Goal: Task Accomplishment & Management: Manage account settings

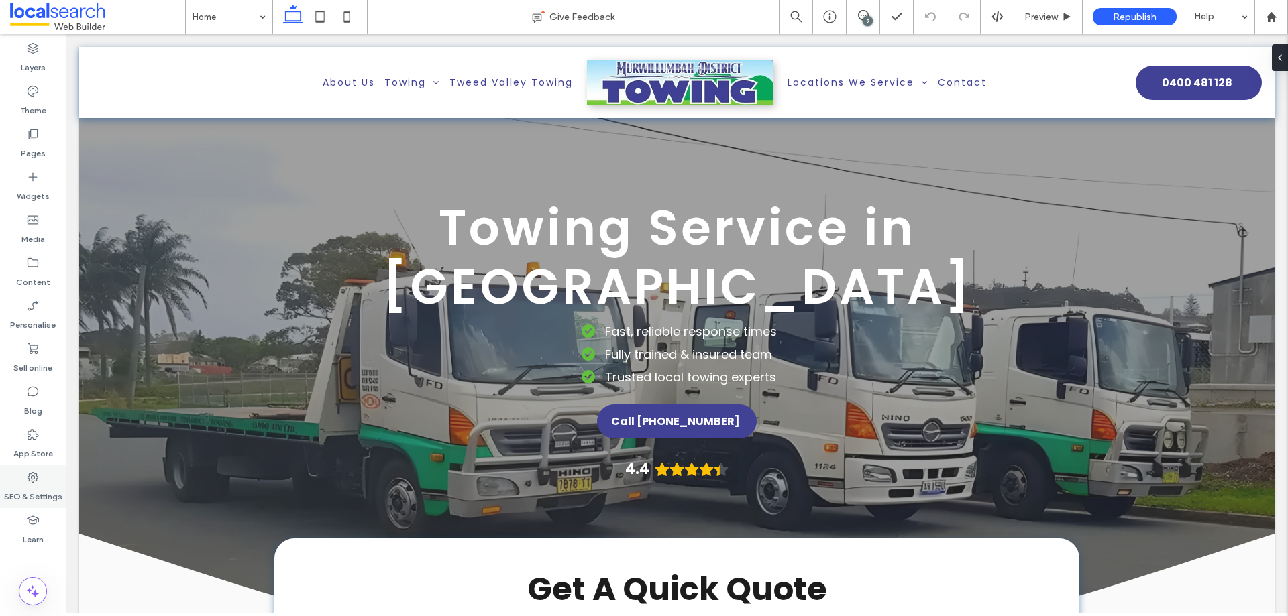
click at [29, 492] on label "SEO & Settings" at bounding box center [33, 493] width 58 height 19
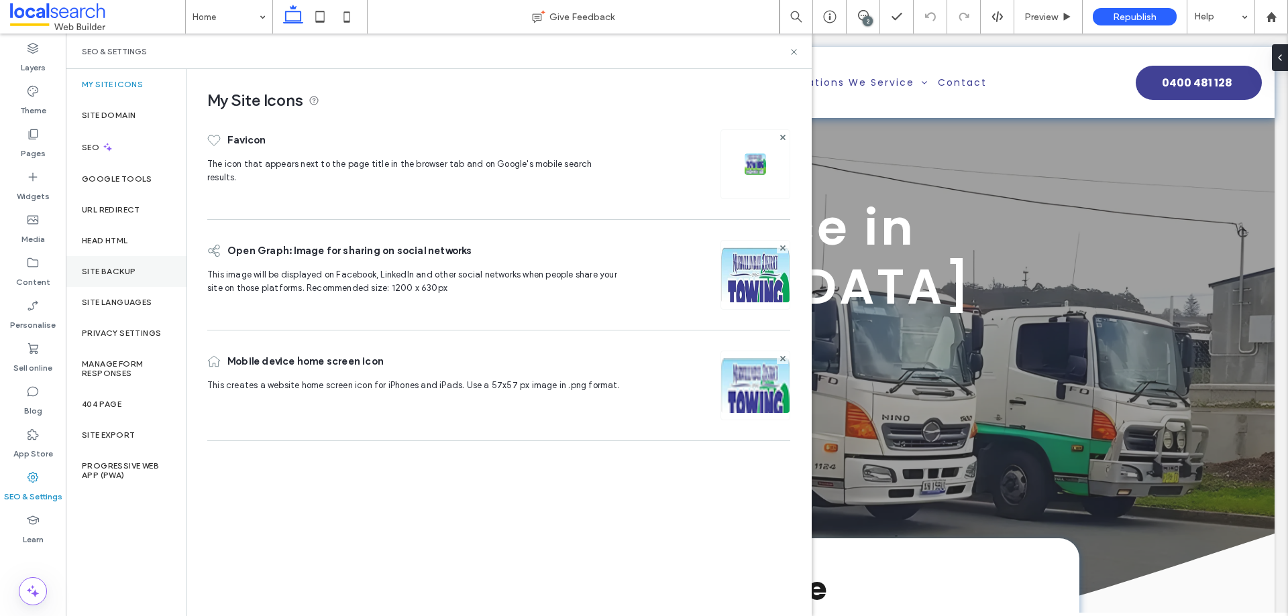
click at [120, 267] on label "Site backup" at bounding box center [109, 271] width 54 height 9
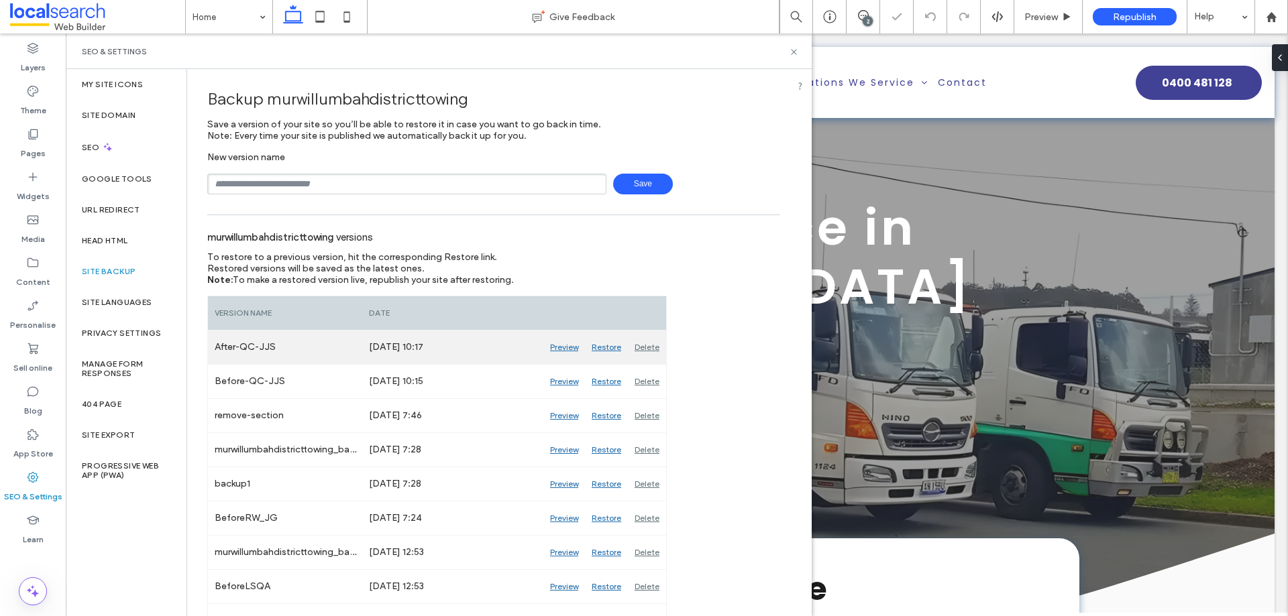
click at [645, 341] on div "Delete" at bounding box center [647, 348] width 38 height 34
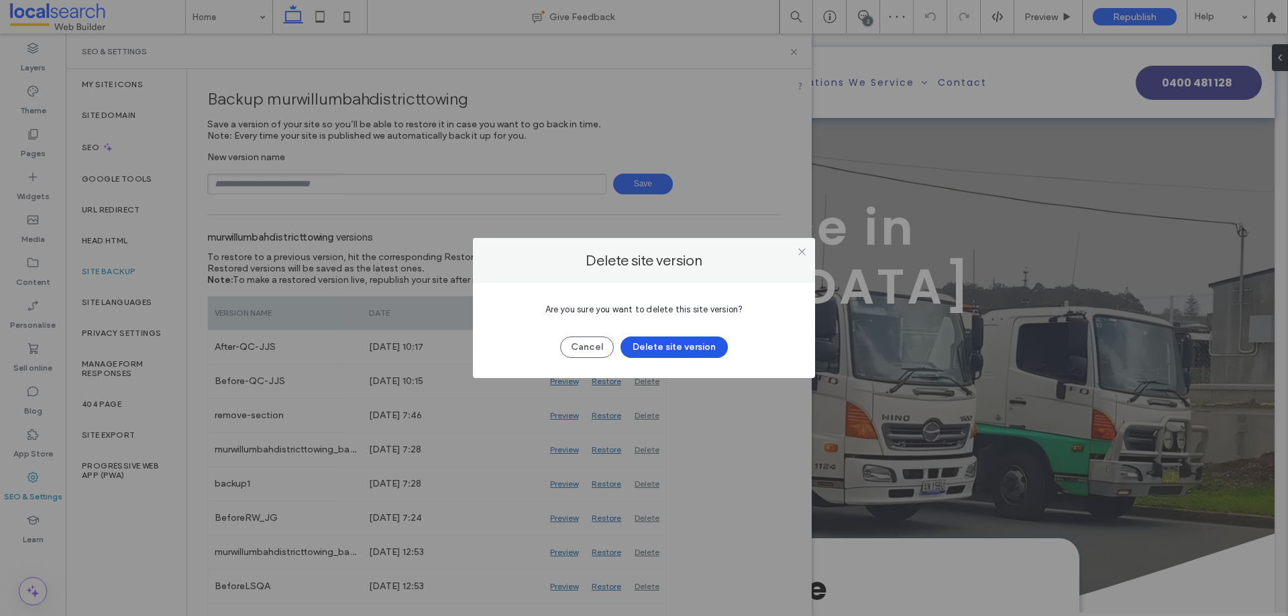
click at [686, 351] on button "Delete site version" at bounding box center [674, 347] width 107 height 21
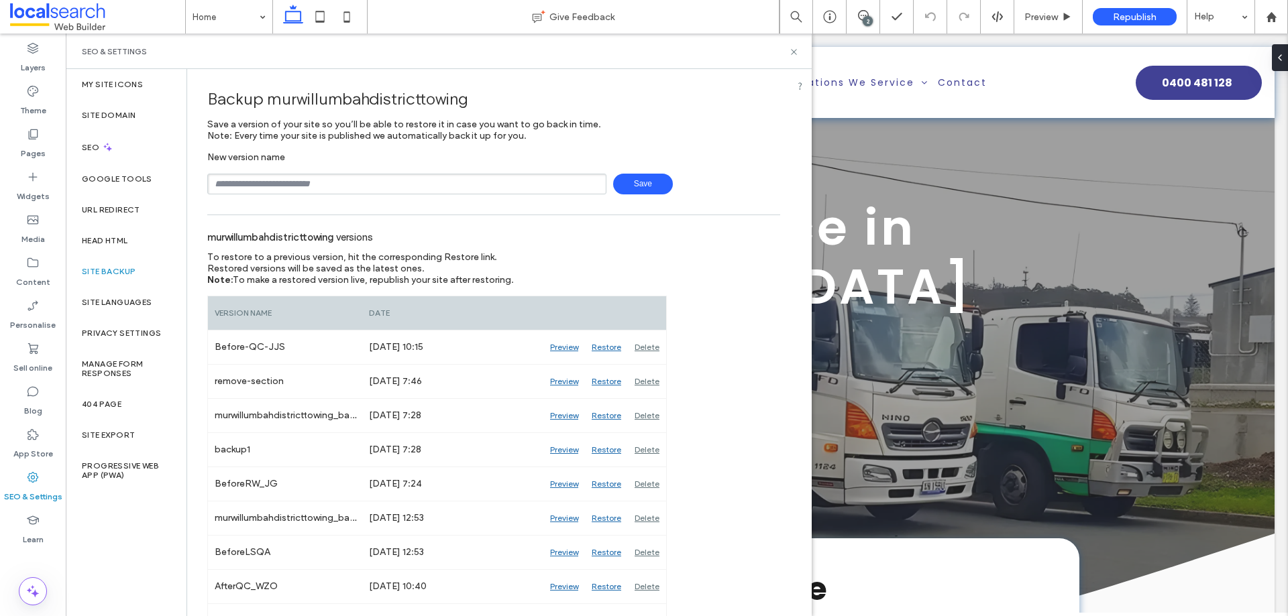
drag, startPoint x: 568, startPoint y: 183, endPoint x: 546, endPoint y: 198, distance: 26.1
click at [568, 183] on input "text" at bounding box center [406, 184] width 399 height 21
type input "**********"
click at [627, 183] on span "Save" at bounding box center [643, 184] width 60 height 21
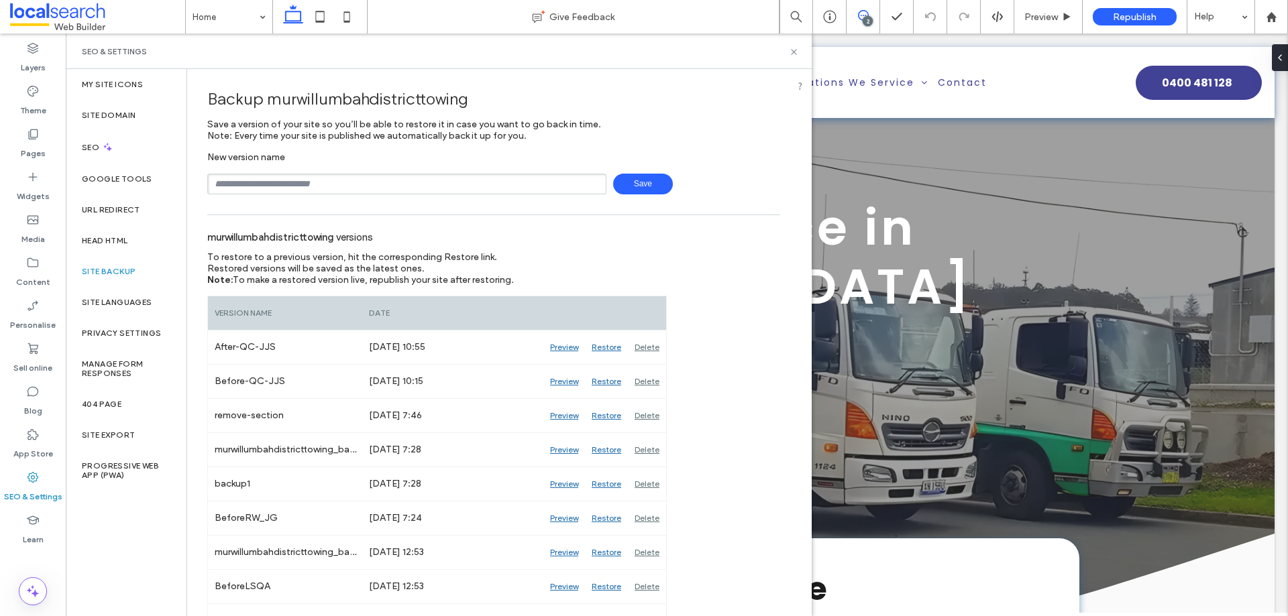
click at [867, 13] on icon at bounding box center [863, 15] width 11 height 11
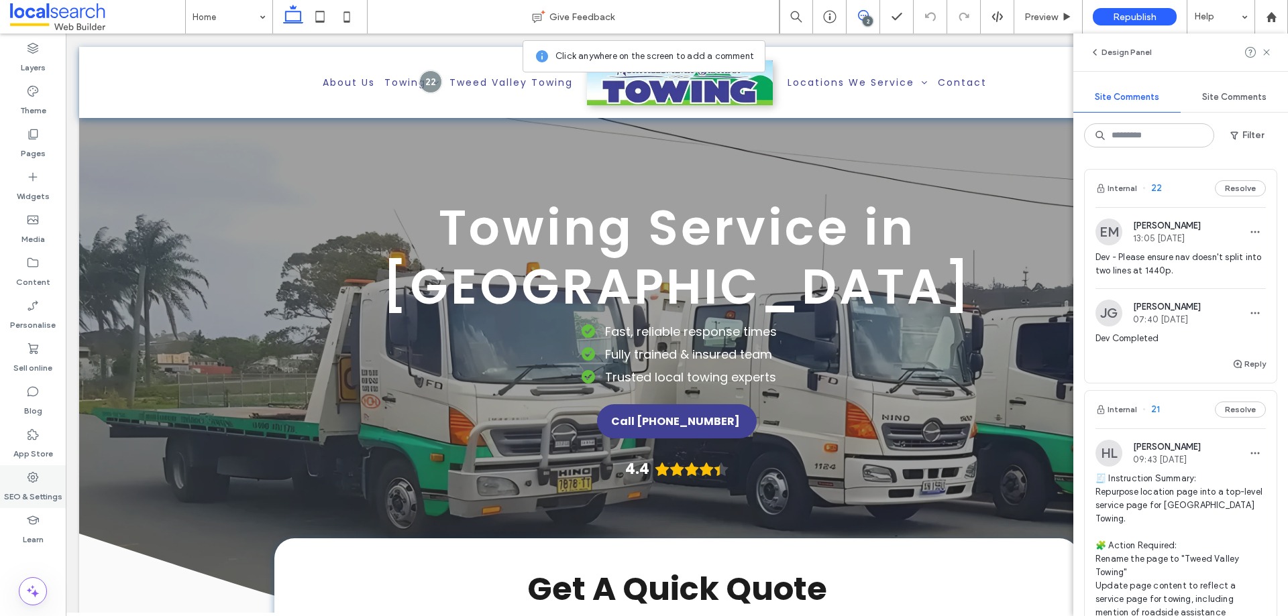
click at [32, 478] on icon at bounding box center [32, 477] width 13 height 13
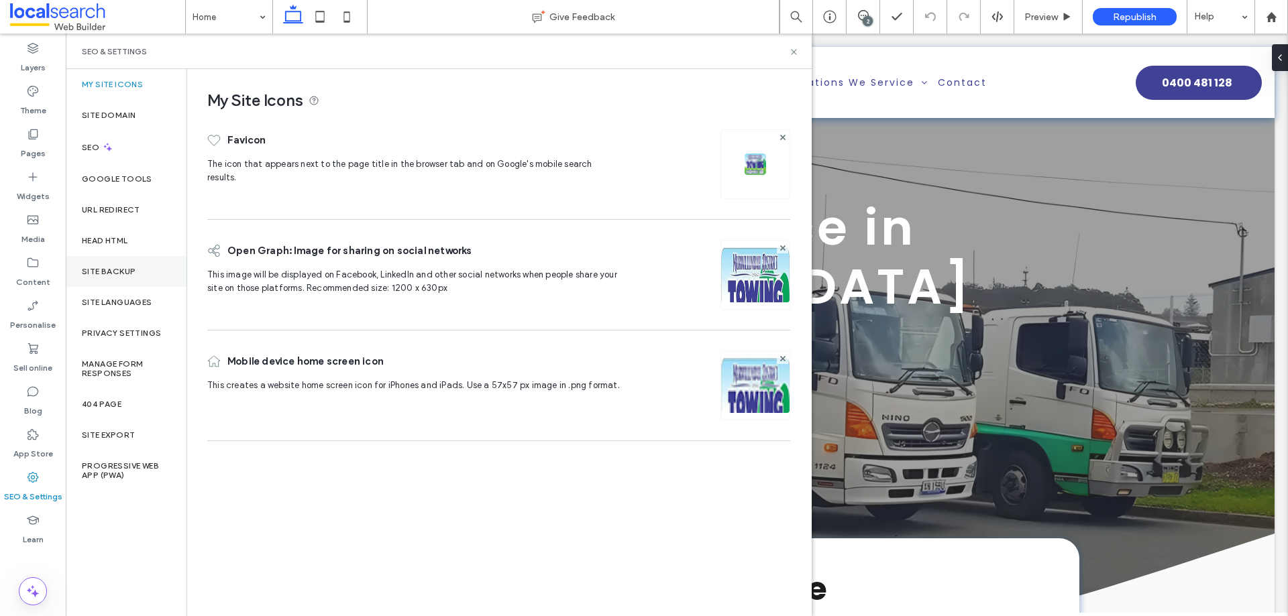
click at [137, 272] on div "Site backup" at bounding box center [126, 271] width 121 height 31
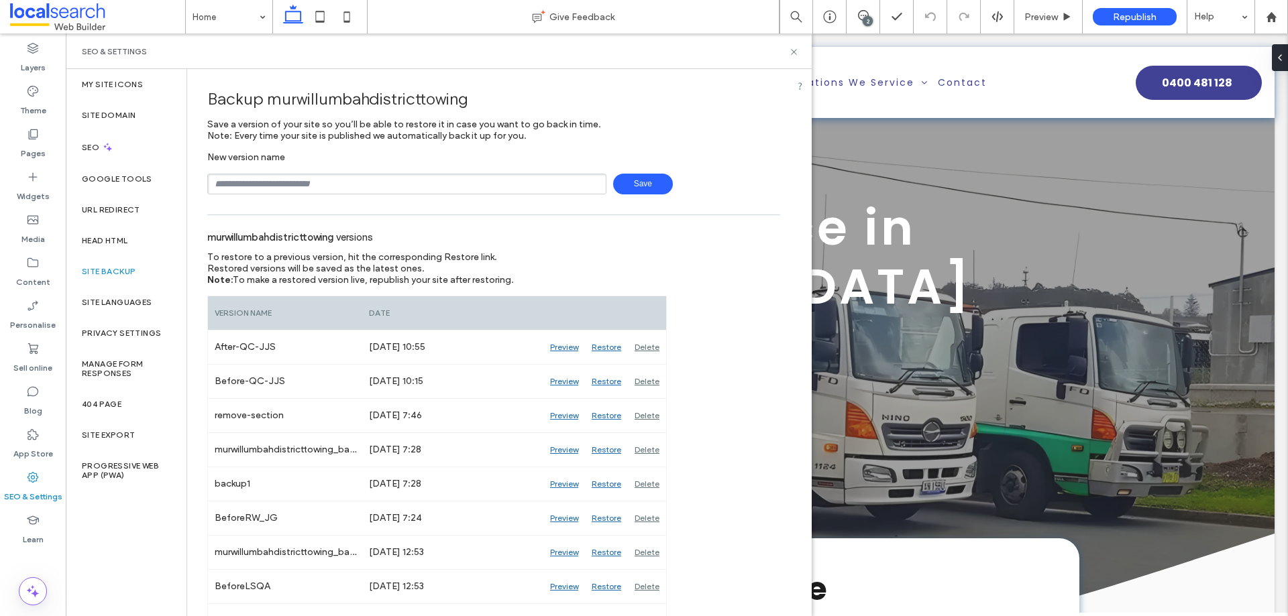
click at [731, 58] on div "SEO & Settings" at bounding box center [439, 52] width 746 height 36
click at [1035, 9] on div "Preview" at bounding box center [1048, 17] width 68 height 34
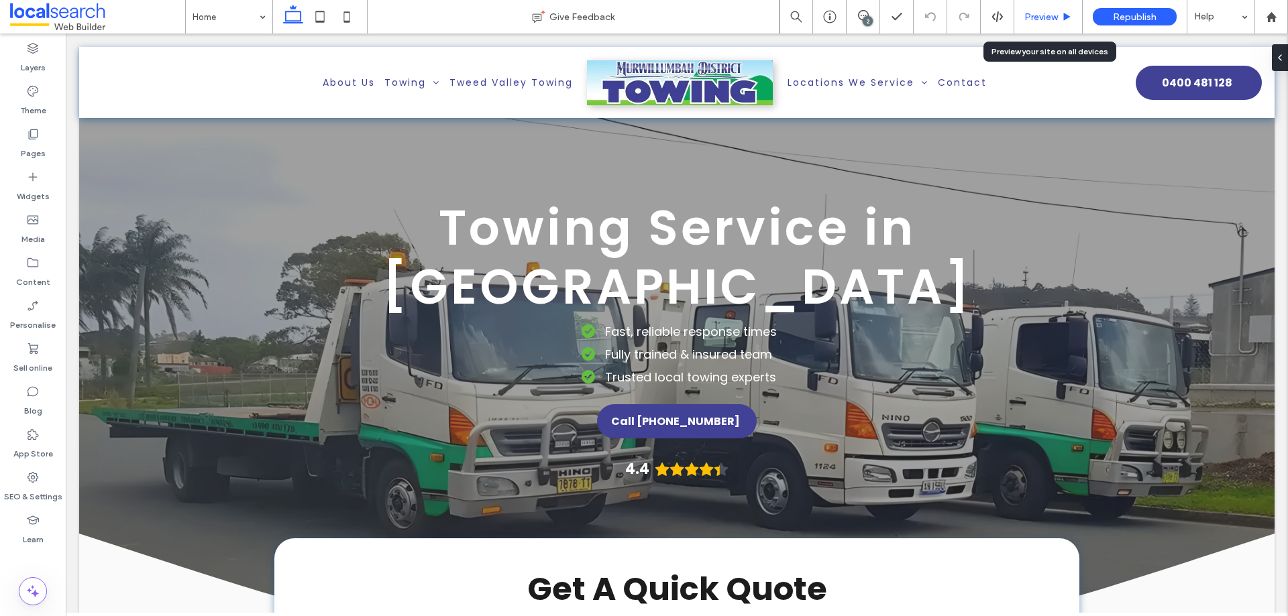
click at [1029, 16] on span "Preview" at bounding box center [1041, 16] width 34 height 11
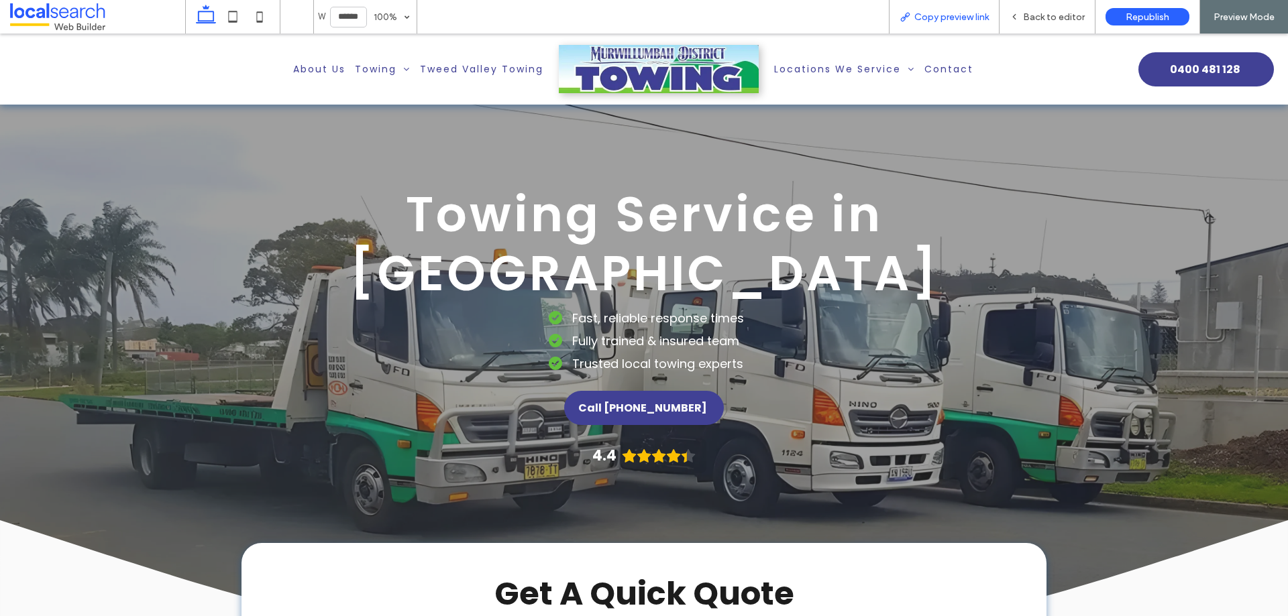
drag, startPoint x: 940, startPoint y: 13, endPoint x: 869, endPoint y: 15, distance: 71.1
click at [939, 13] on span "Copy preview link" at bounding box center [951, 16] width 74 height 11
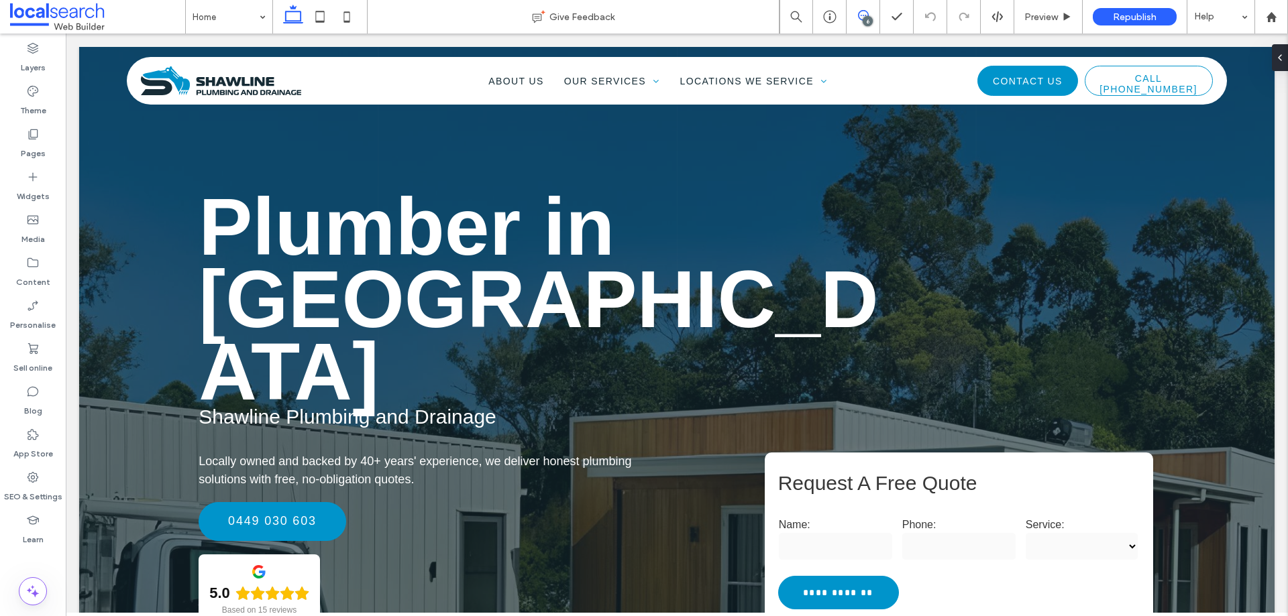
click at [865, 15] on icon at bounding box center [863, 15] width 11 height 11
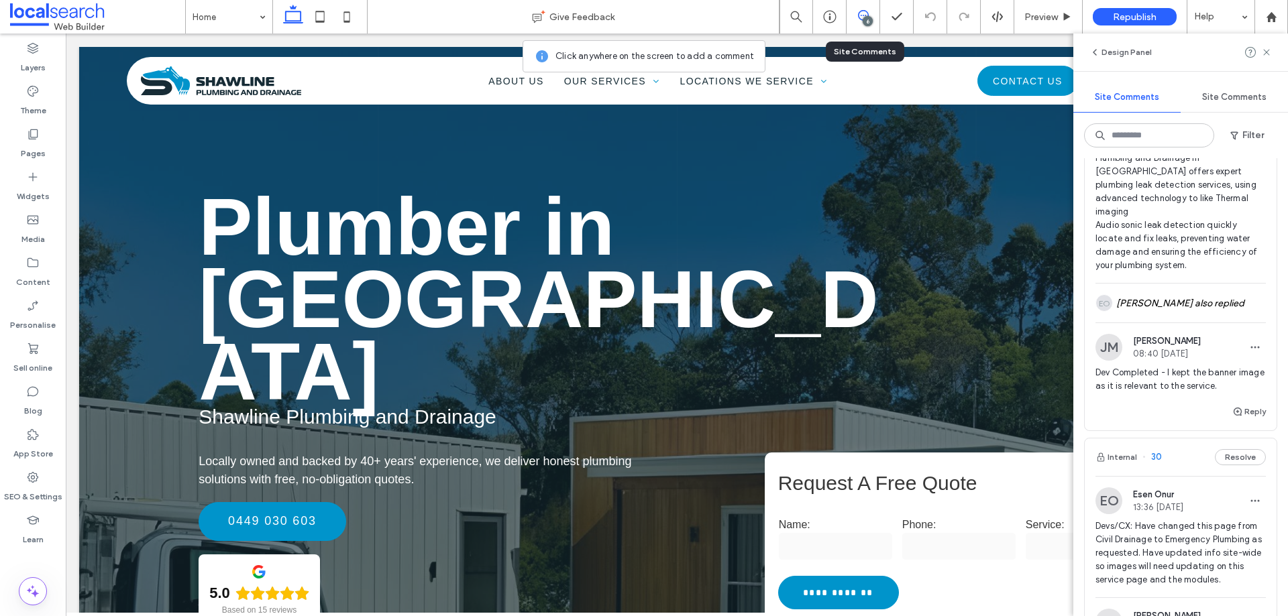
scroll to position [201, 0]
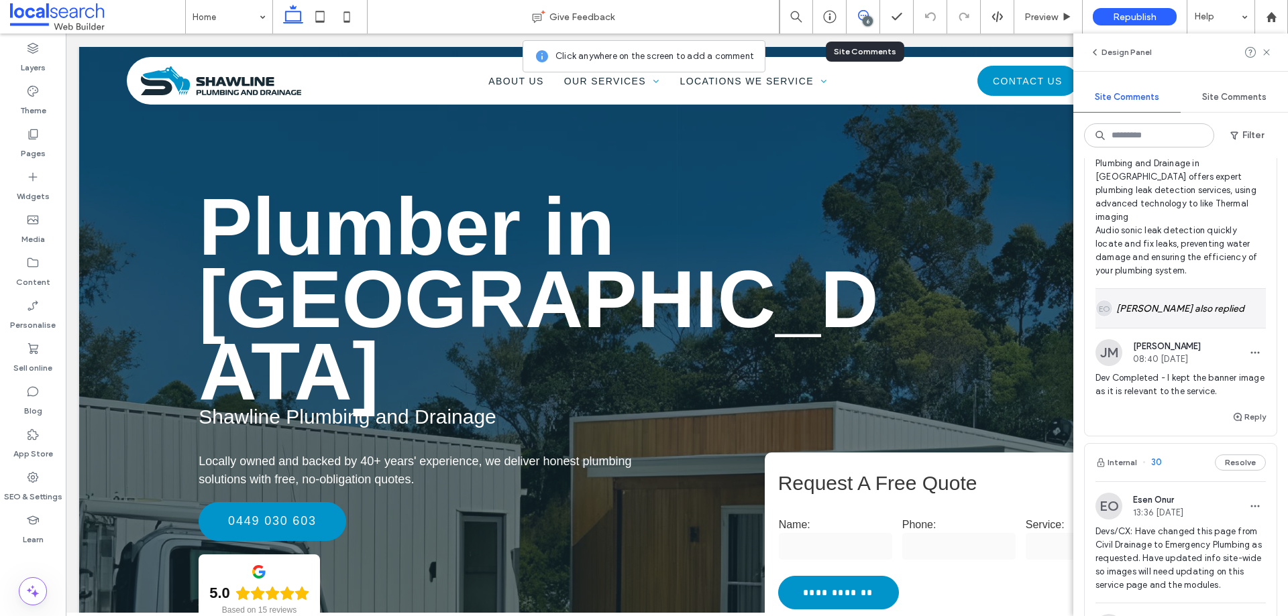
click at [1214, 299] on div "EO Esen Onur also replied" at bounding box center [1180, 308] width 170 height 39
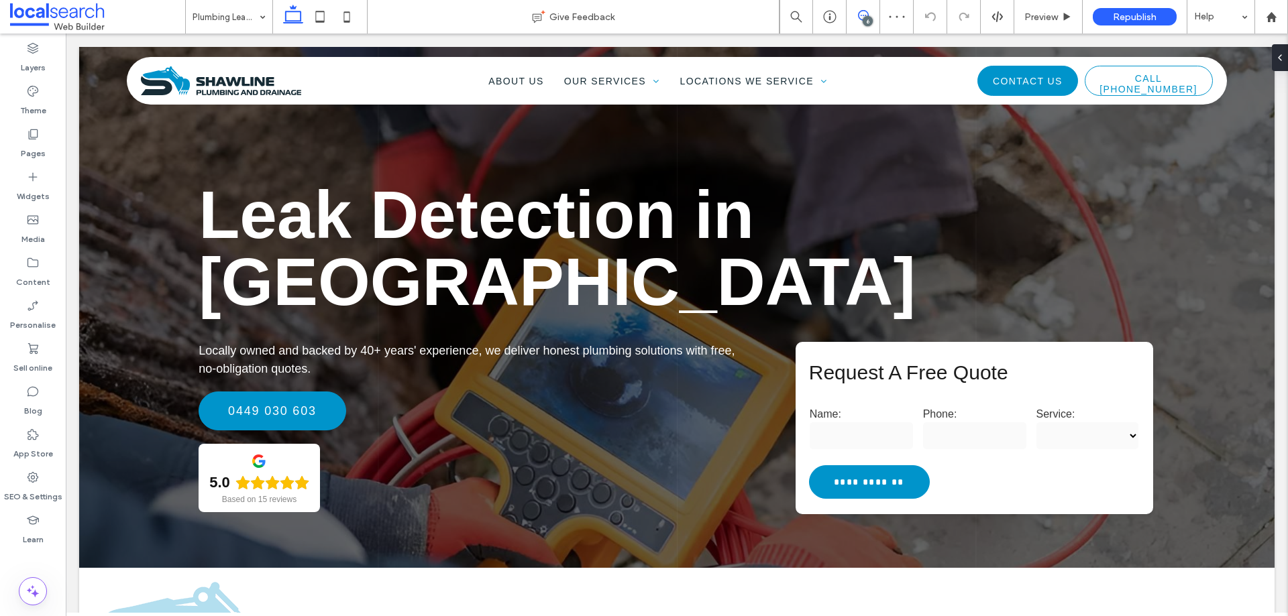
click at [867, 10] on icon at bounding box center [863, 15] width 11 height 11
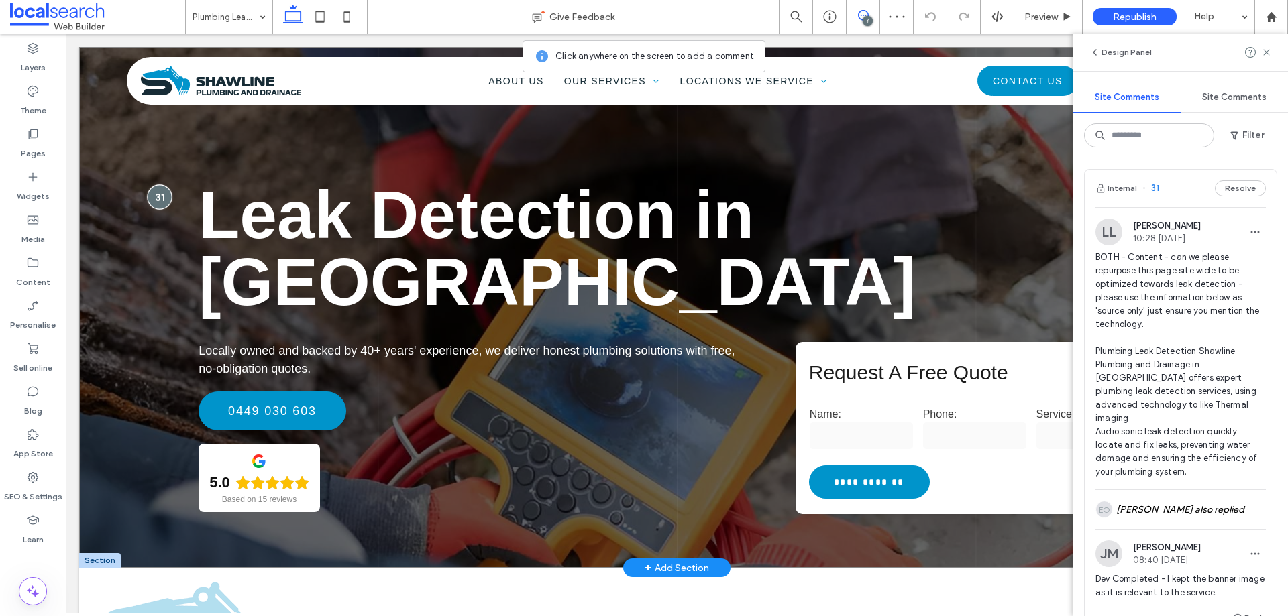
click at [154, 195] on div at bounding box center [159, 196] width 25 height 25
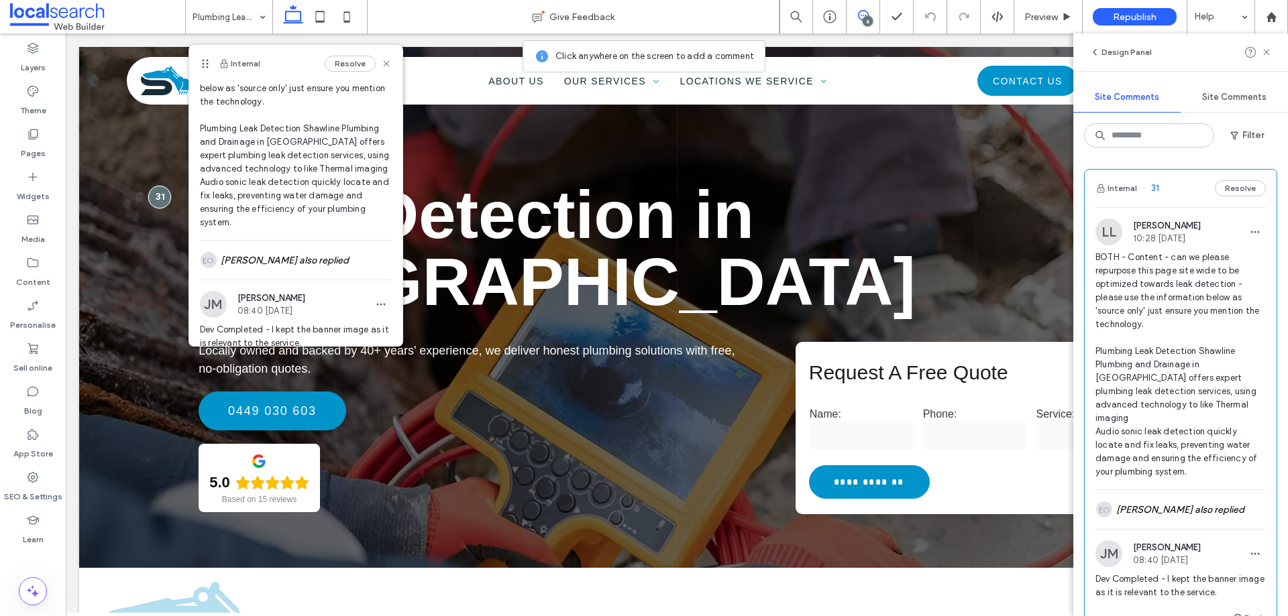
scroll to position [142, 0]
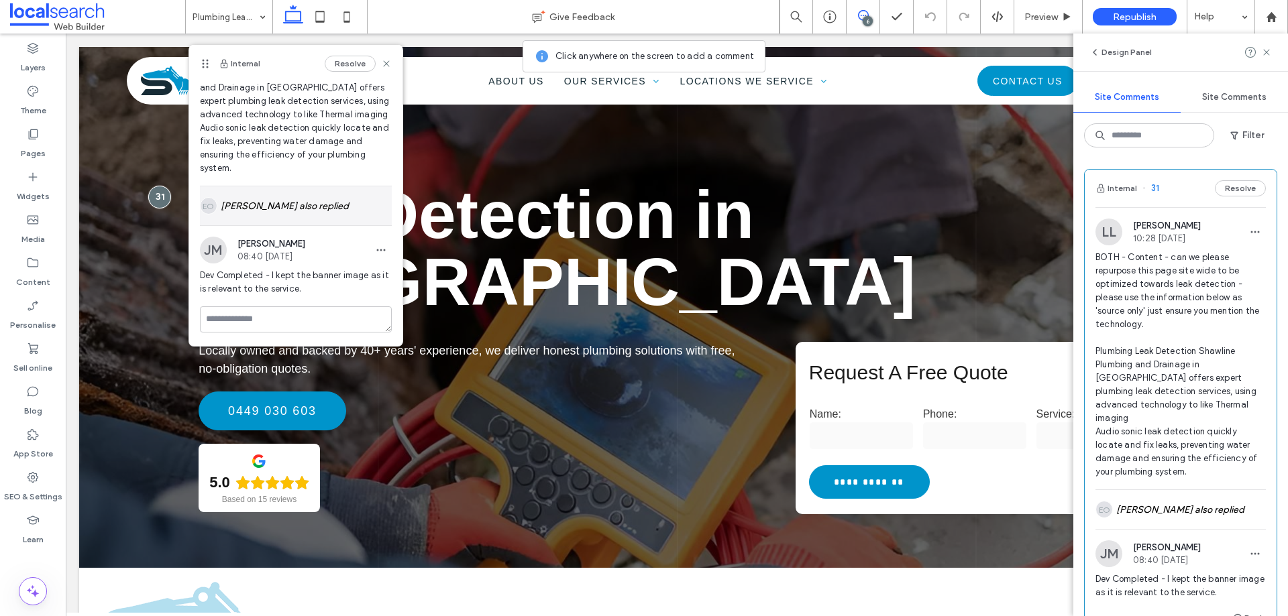
click at [303, 218] on div "EO Esen Onur also replied" at bounding box center [296, 205] width 192 height 39
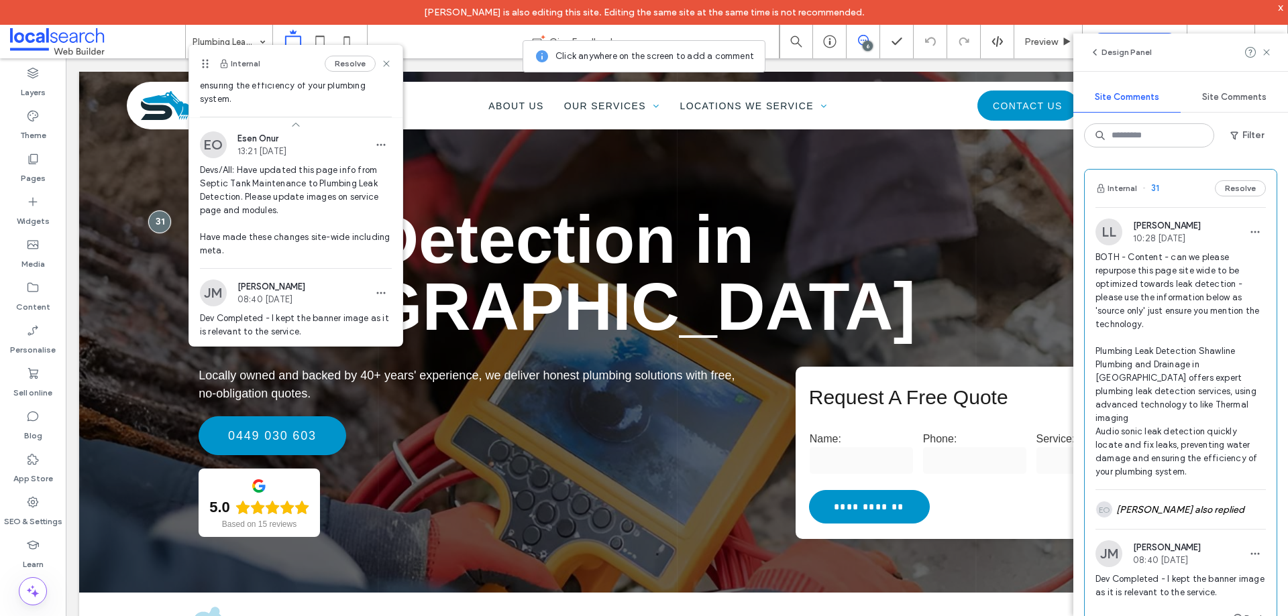
scroll to position [254, 0]
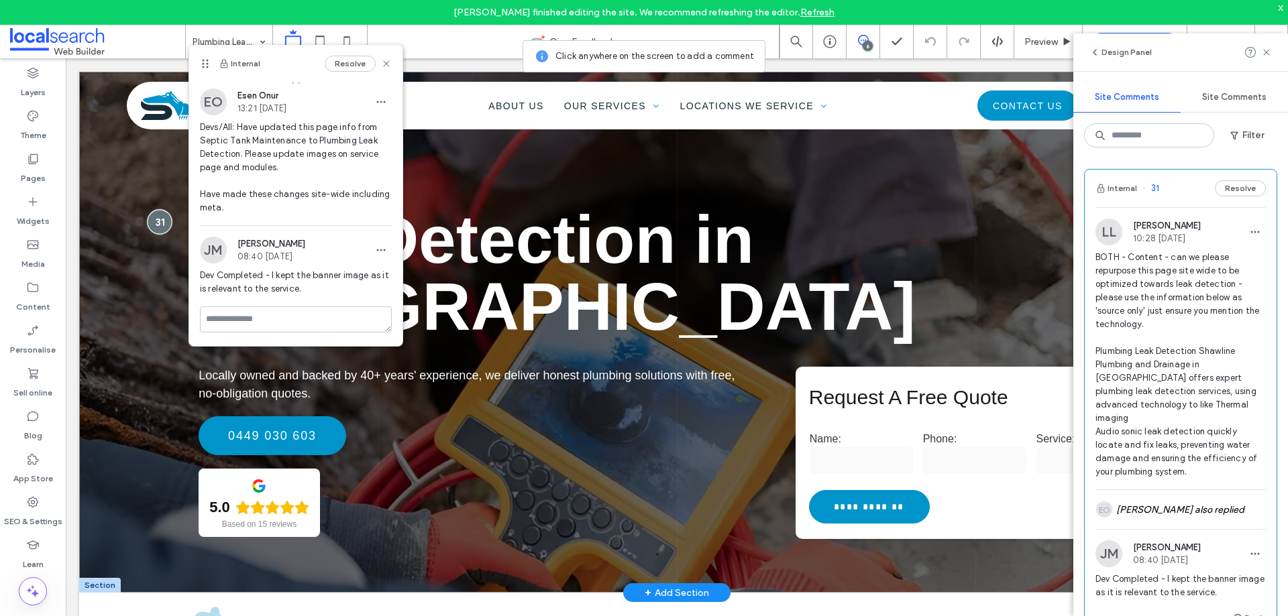
click at [158, 225] on div at bounding box center [159, 221] width 25 height 25
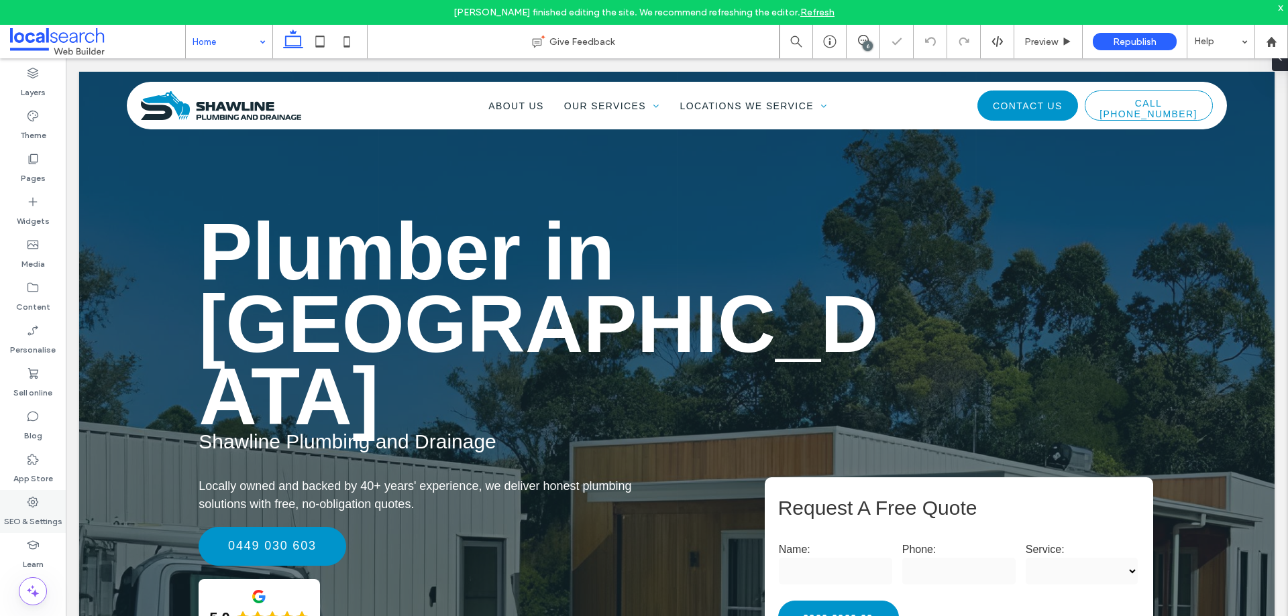
click at [31, 499] on use at bounding box center [33, 502] width 11 height 11
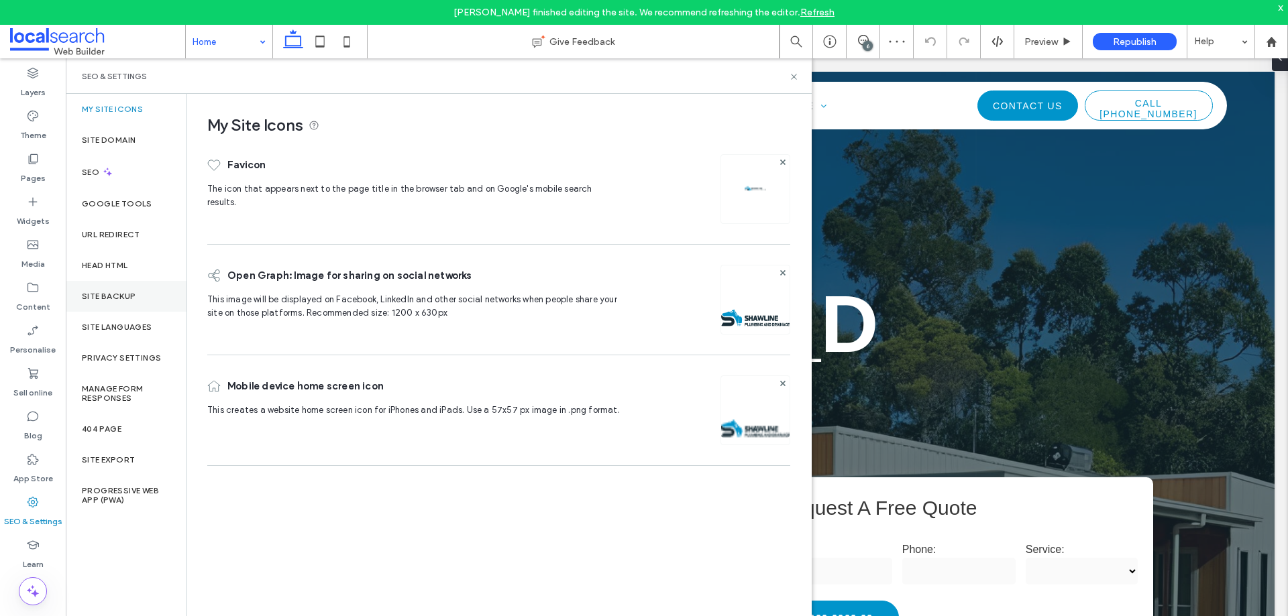
click at [109, 289] on div "Site backup" at bounding box center [126, 296] width 121 height 31
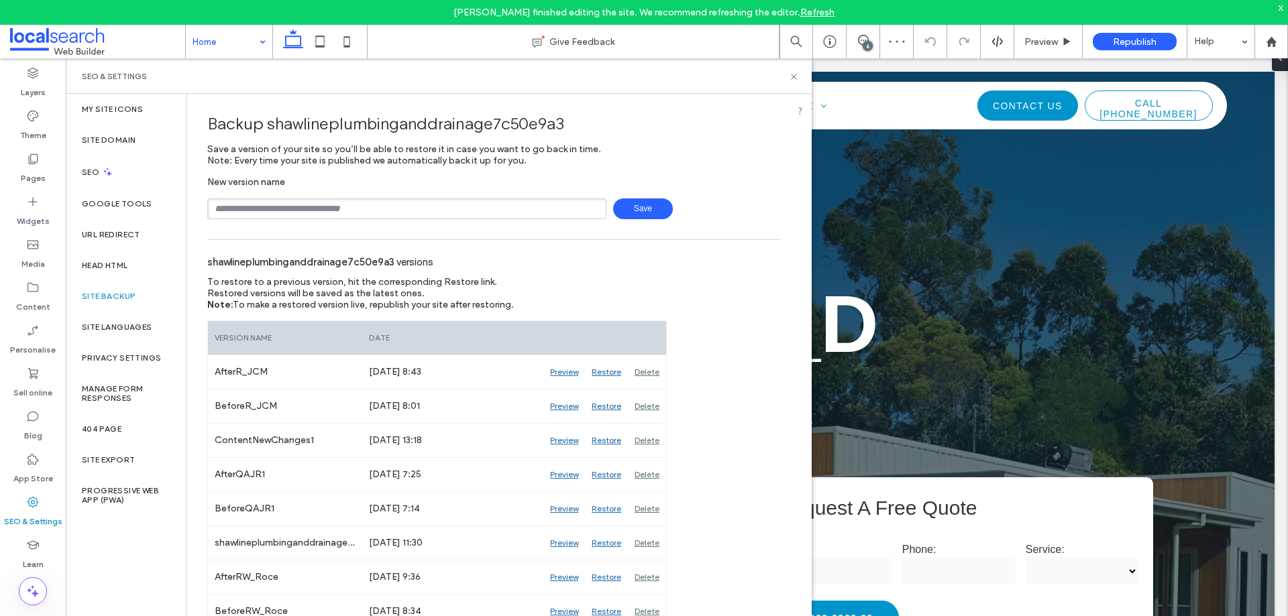
click at [280, 215] on input "text" at bounding box center [406, 209] width 399 height 21
click at [621, 209] on span "Save" at bounding box center [643, 209] width 60 height 21
drag, startPoint x: 252, startPoint y: 209, endPoint x: 261, endPoint y: 211, distance: 8.9
click at [252, 209] on input "**********" at bounding box center [406, 209] width 399 height 21
type input "**********"
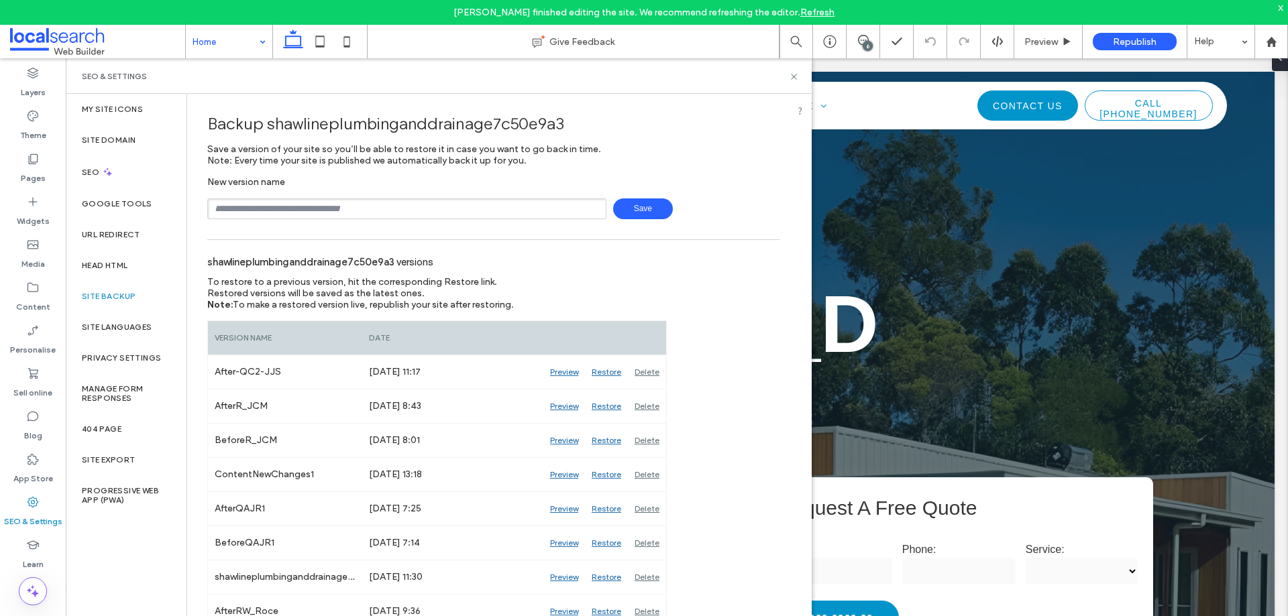
drag, startPoint x: 723, startPoint y: 101, endPoint x: 759, endPoint y: 80, distance: 41.8
click at [770, 72] on div "SEO & Settings" at bounding box center [439, 76] width 714 height 11
click at [794, 76] on use at bounding box center [793, 76] width 5 height 5
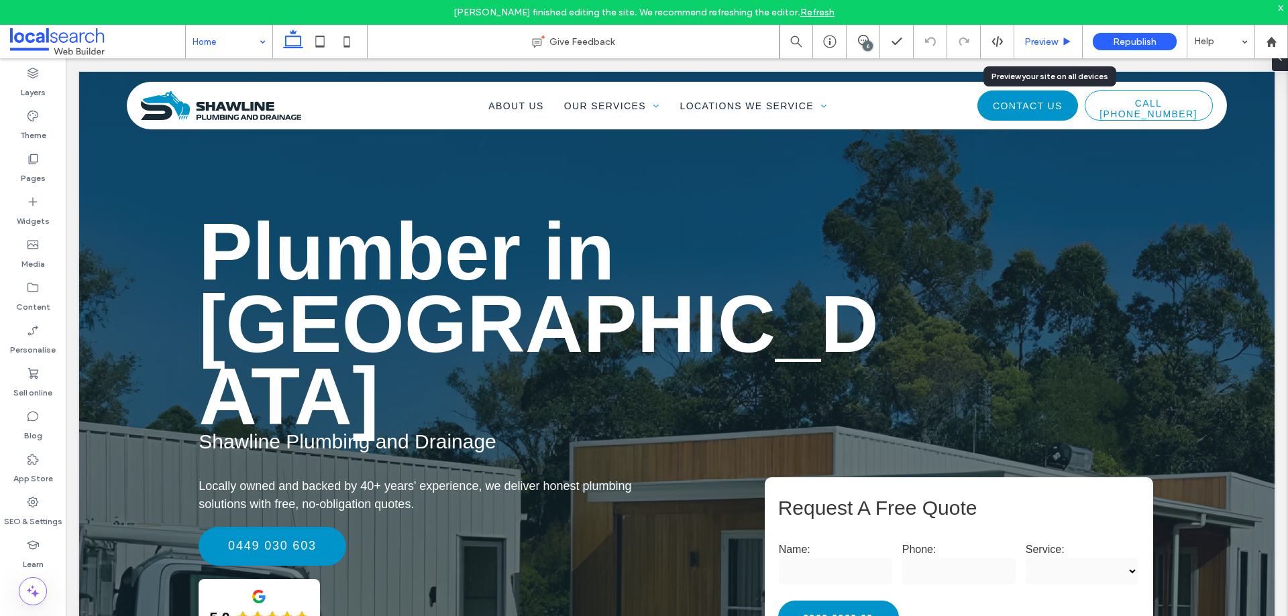
click at [1051, 46] on span "Preview" at bounding box center [1041, 41] width 34 height 11
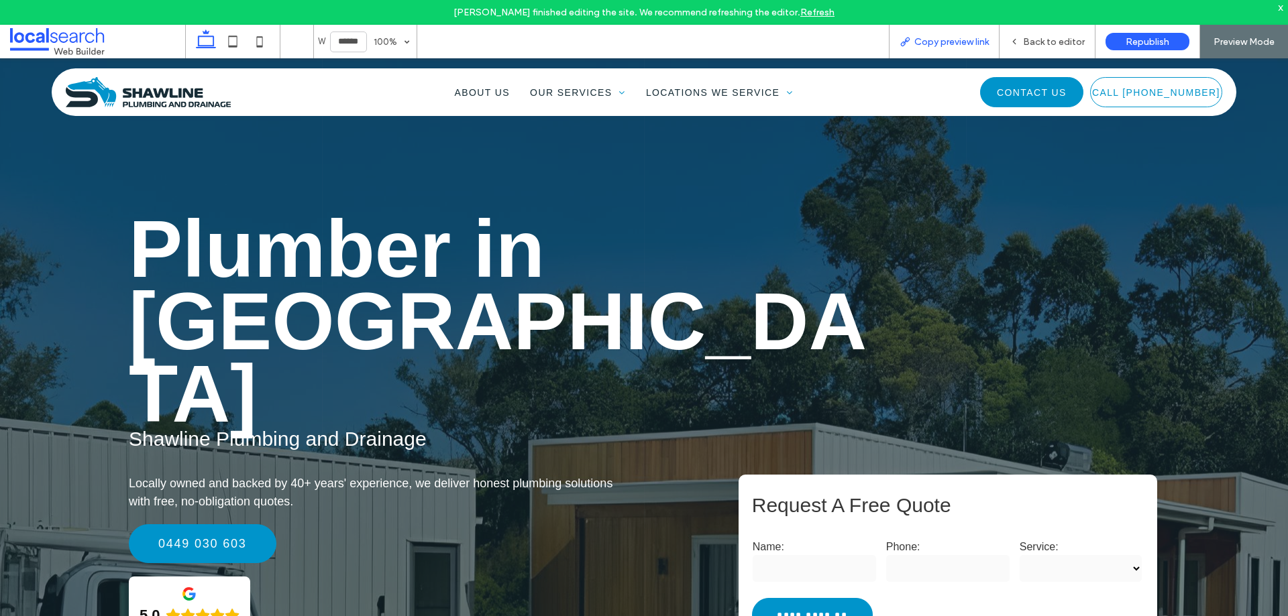
click at [966, 41] on span "Copy preview link" at bounding box center [951, 41] width 74 height 11
